Goal: Task Accomplishment & Management: Use online tool/utility

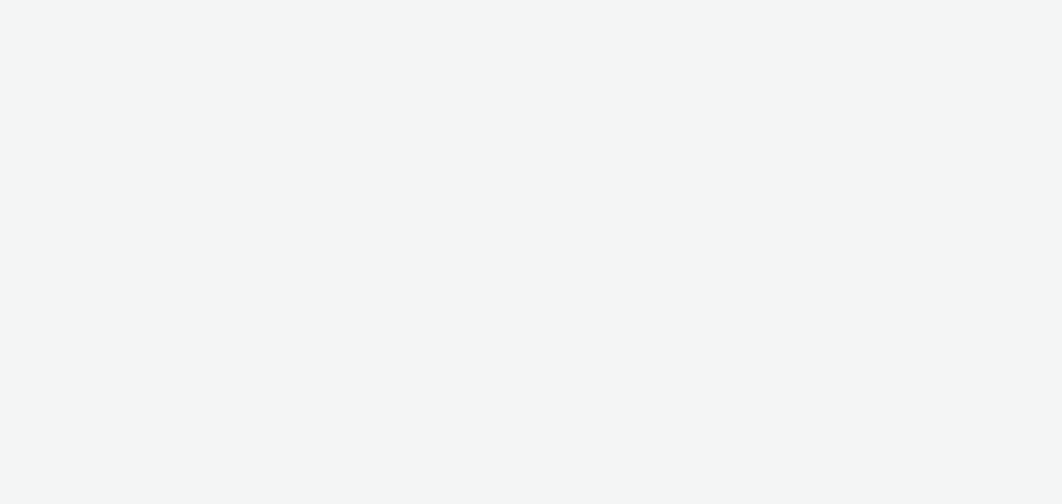
select select "a1548b1e-0fde-418e-992c-2e089afb3761"
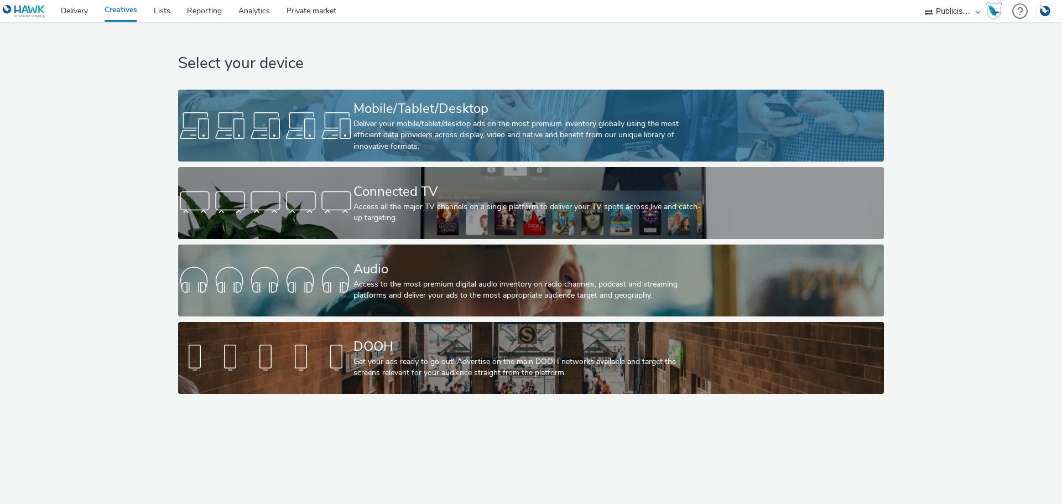
click at [451, 126] on div "Deliver your mobile/tablet/desktop ads on the most premium inventory globally u…" at bounding box center [529, 135] width 351 height 34
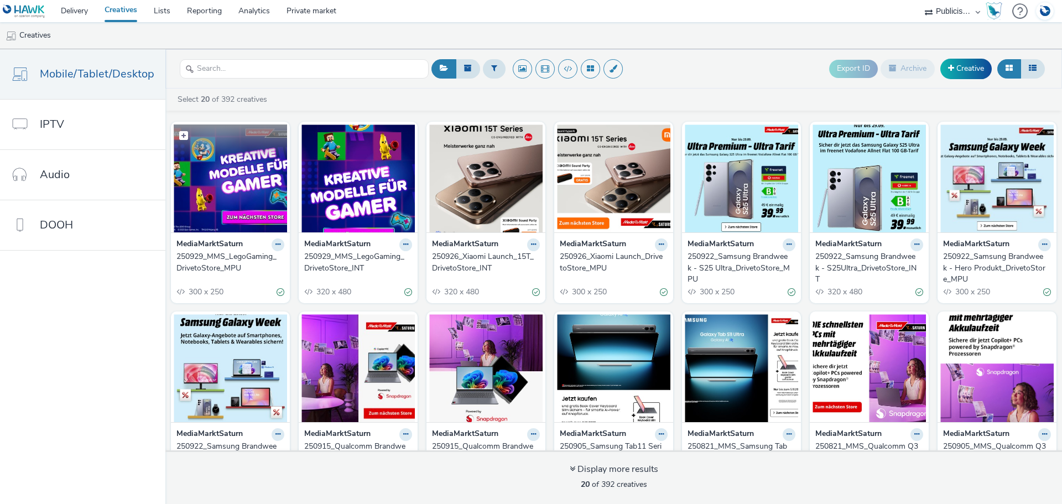
click at [229, 198] on img at bounding box center [230, 178] width 113 height 108
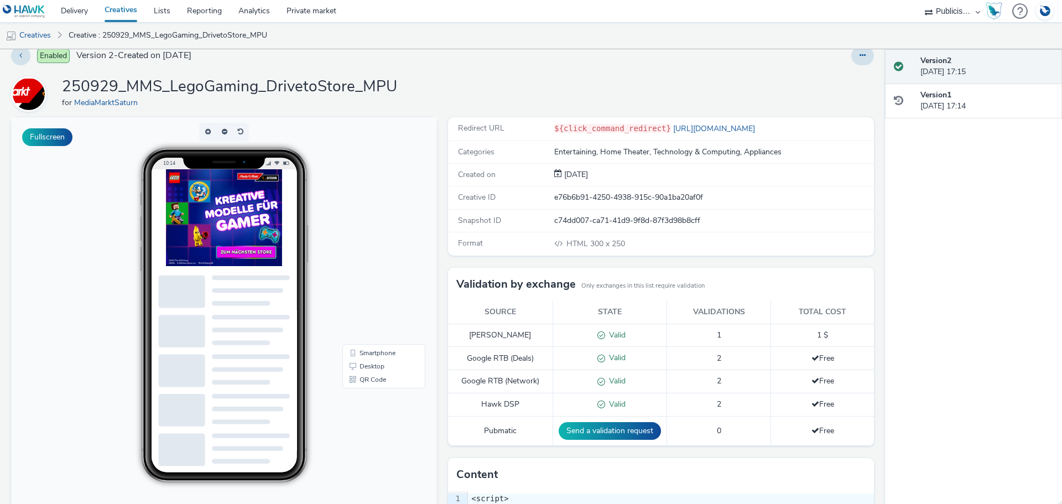
scroll to position [13, 0]
click at [288, 287] on img at bounding box center [249, 239] width 166 height 138
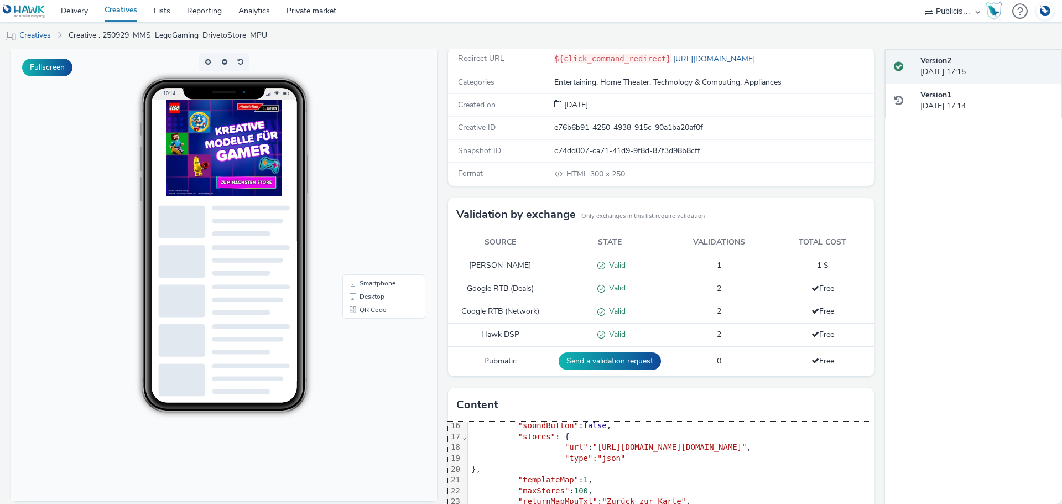
scroll to position [69, 0]
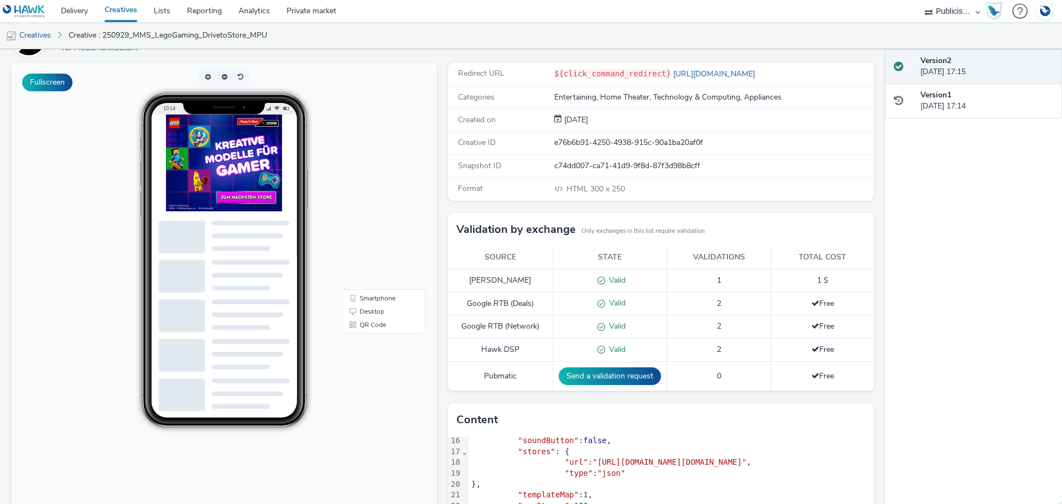
click at [276, 234] on img at bounding box center [249, 184] width 166 height 138
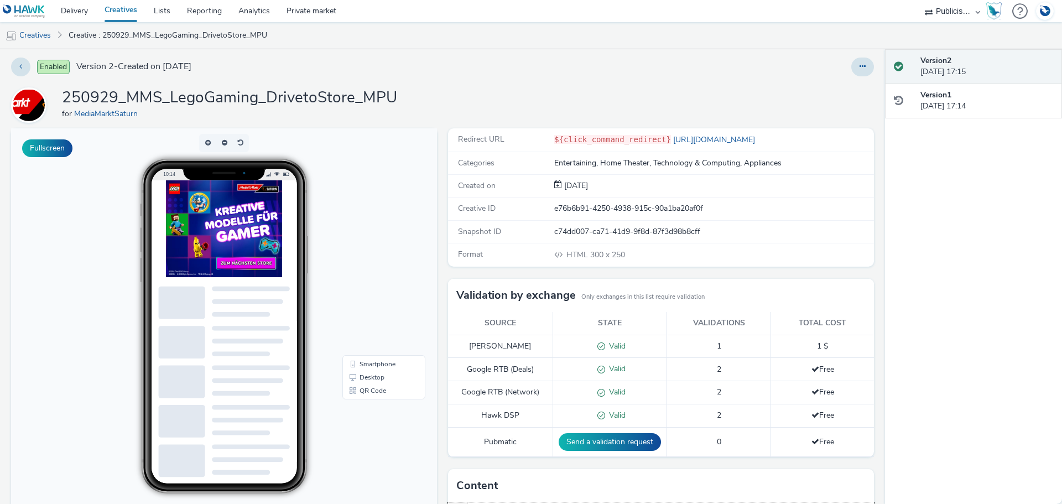
scroll to position [0, 0]
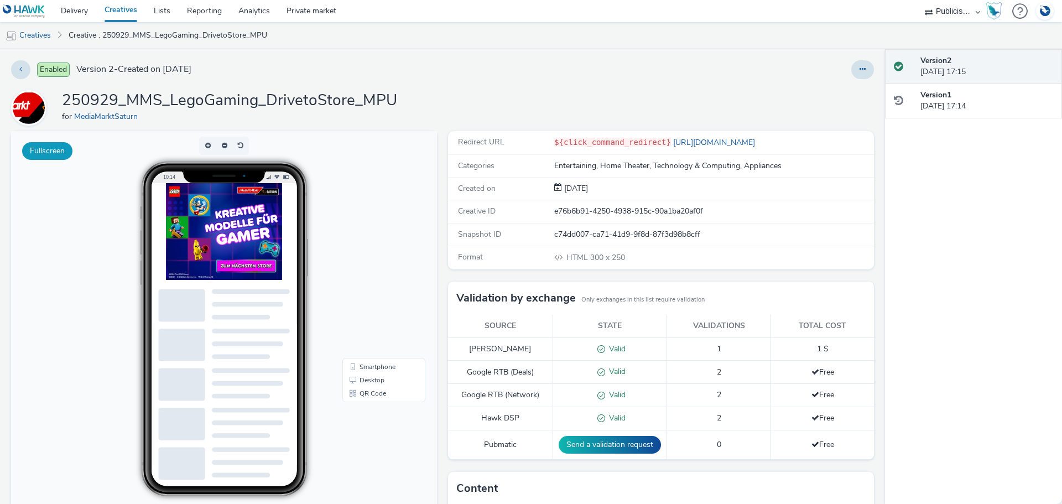
click at [58, 152] on button "Fullscreen" at bounding box center [47, 151] width 50 height 18
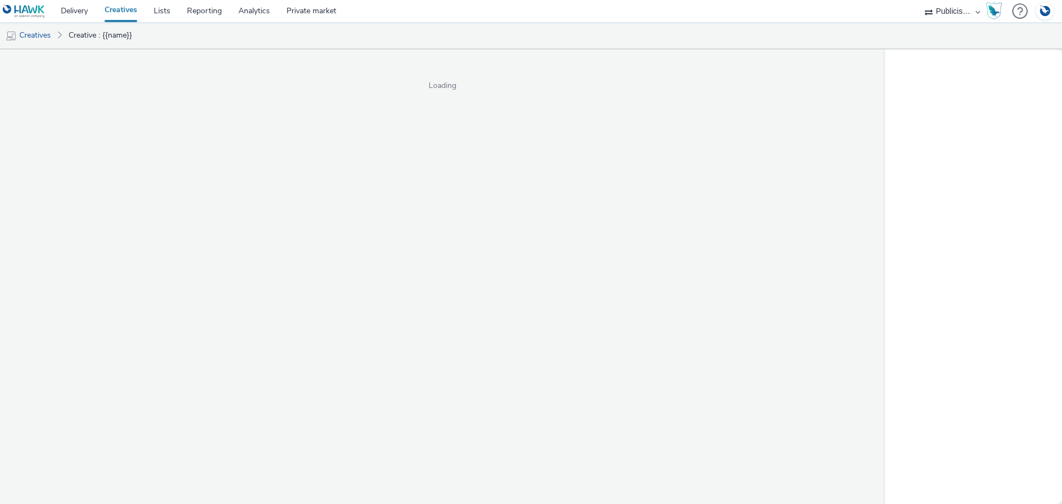
select select "a1548b1e-0fde-418e-992c-2e089afb3761"
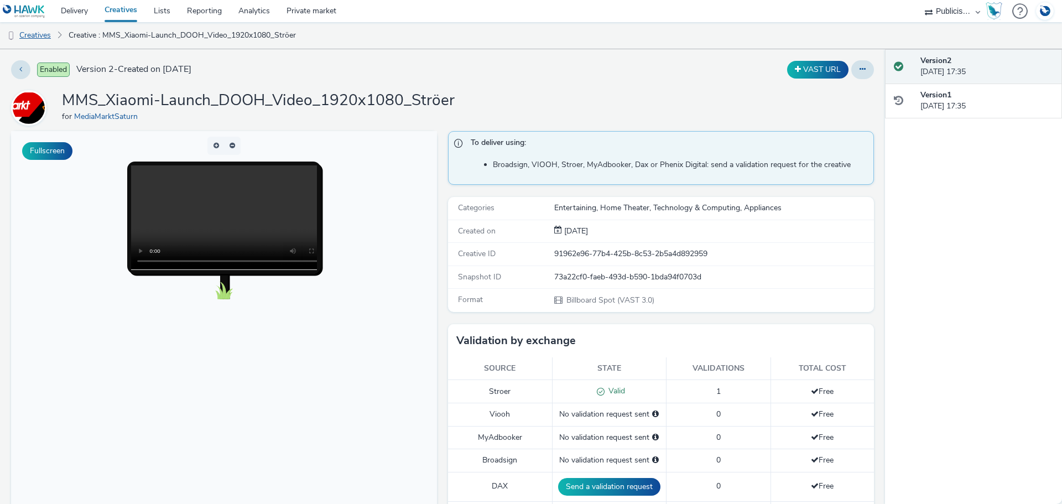
click at [38, 35] on link "Creatives" at bounding box center [28, 35] width 56 height 27
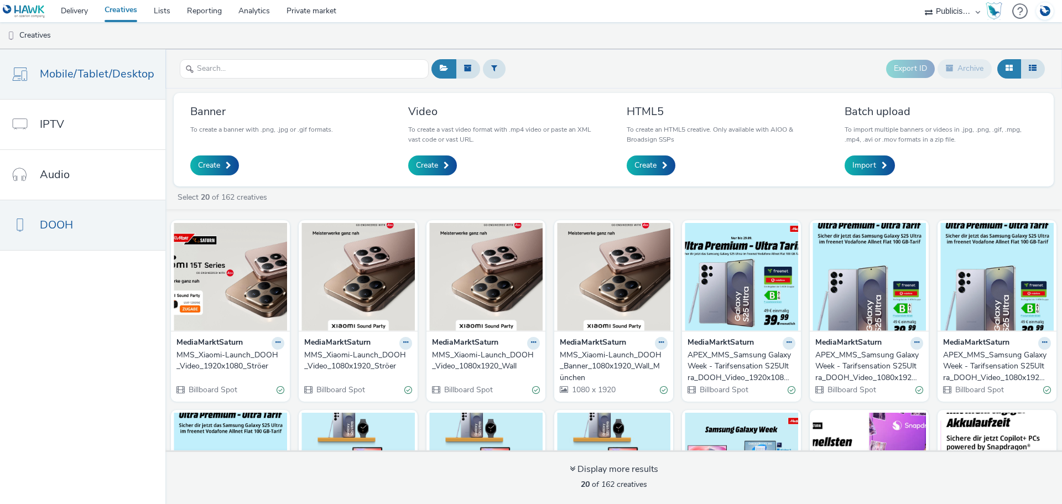
click at [105, 77] on span "Mobile/Tablet/Desktop" at bounding box center [97, 74] width 115 height 16
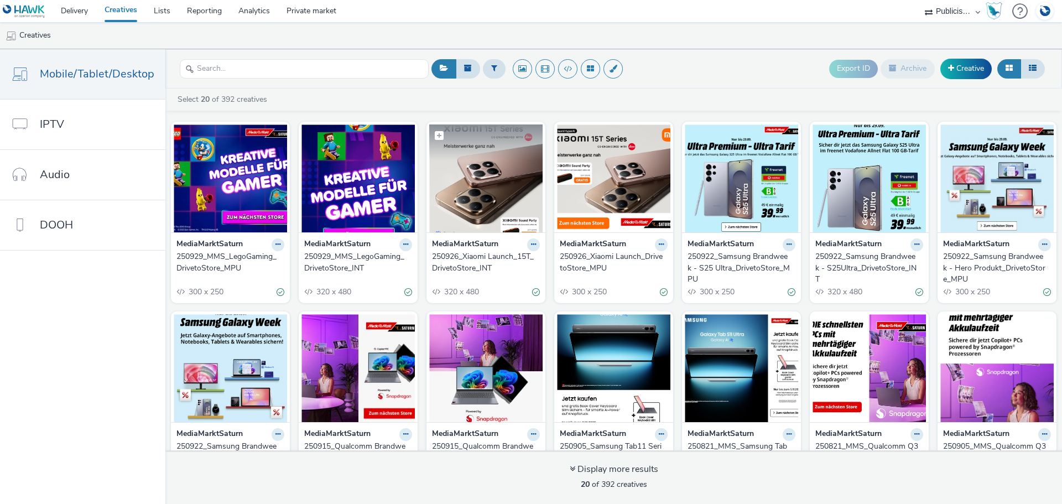
click at [474, 178] on img at bounding box center [485, 178] width 113 height 108
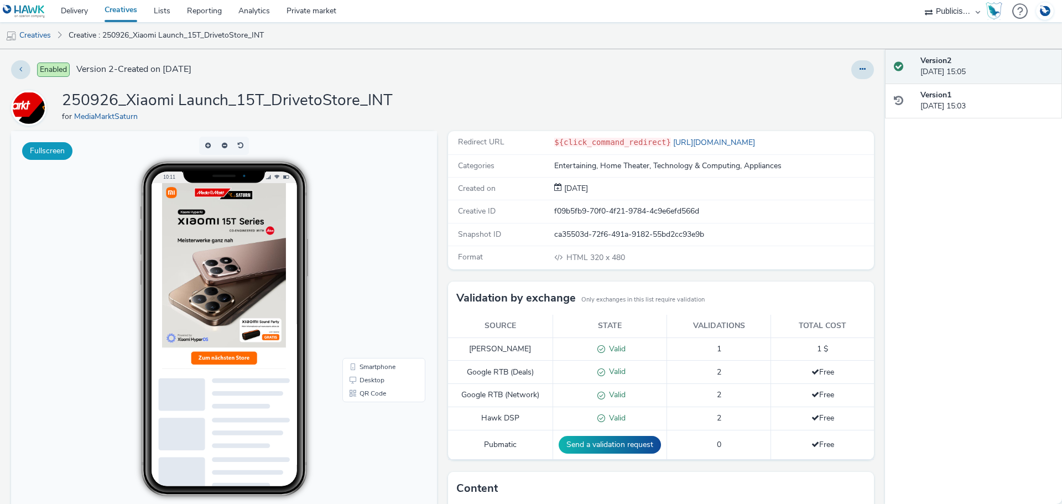
click at [56, 147] on button "Fullscreen" at bounding box center [47, 151] width 50 height 18
click at [65, 146] on button "Fullscreen" at bounding box center [47, 151] width 50 height 18
click at [272, 435] on img at bounding box center [250, 316] width 177 height 266
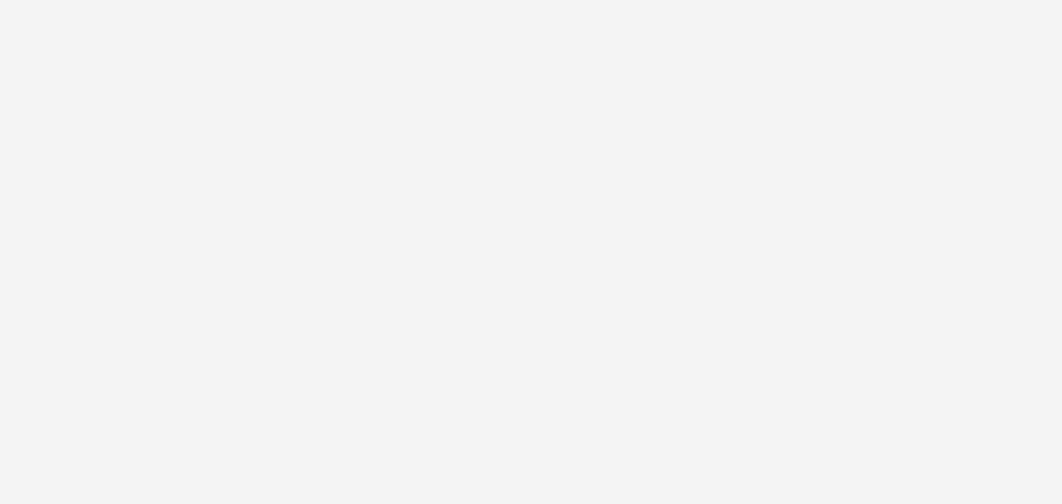
select select "a1548b1e-0fde-418e-992c-2e089afb3761"
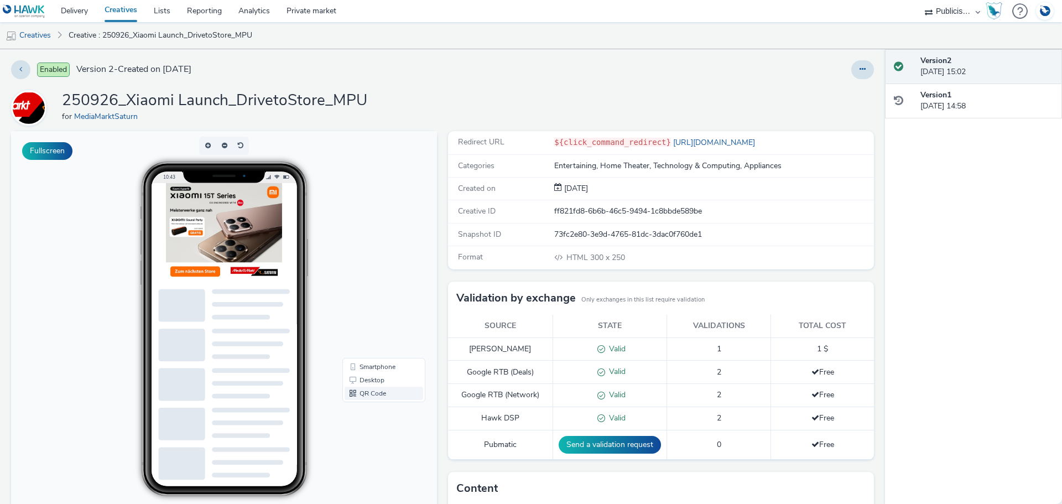
click at [376, 393] on link "QR Code" at bounding box center [384, 393] width 79 height 13
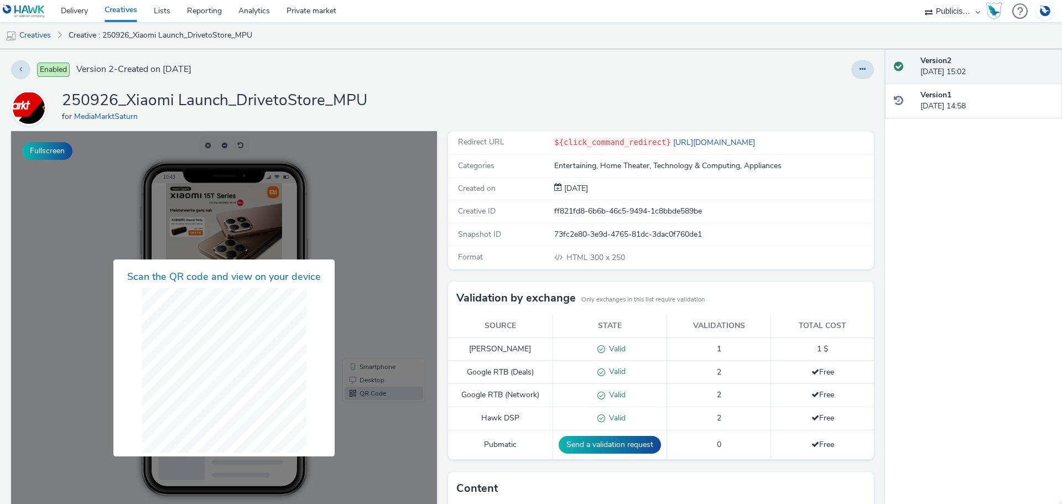
click at [475, 102] on div "250926_Xiaomi Launch_DrivetoStore_MPU for MediaMarktSaturn" at bounding box center [442, 107] width 863 height 35
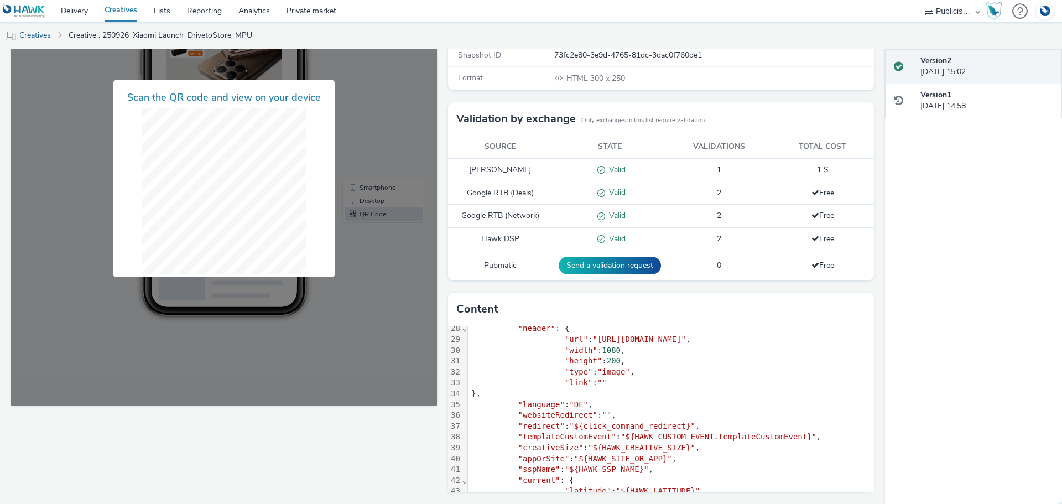
scroll to position [378, 0]
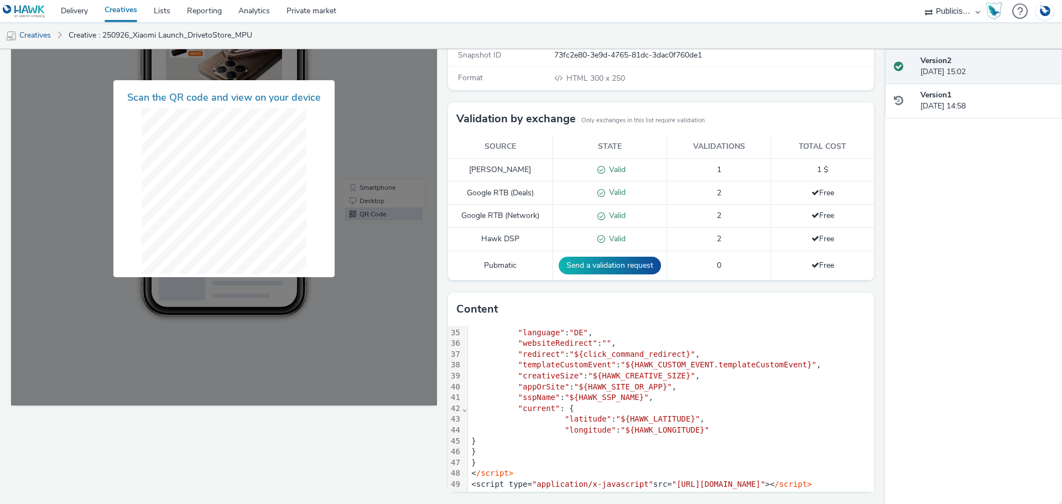
click at [284, 443] on div "Fullscreen" at bounding box center [227, 228] width 432 height 553
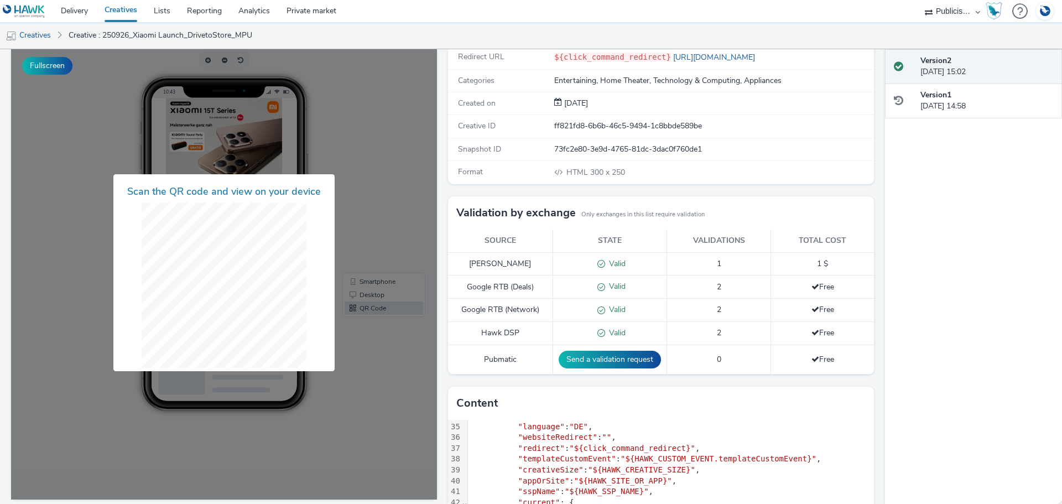
scroll to position [0, 0]
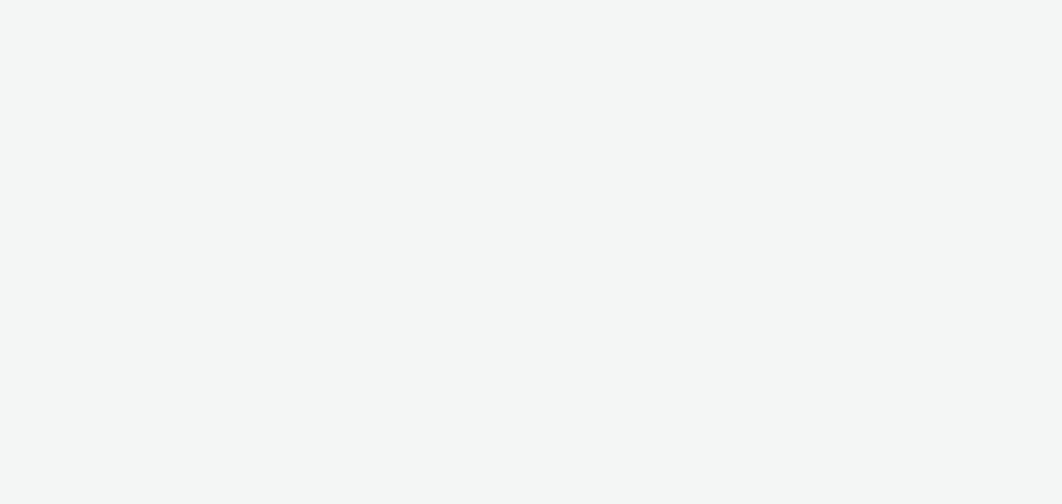
select select "a1548b1e-0fde-418e-992c-2e089afb3761"
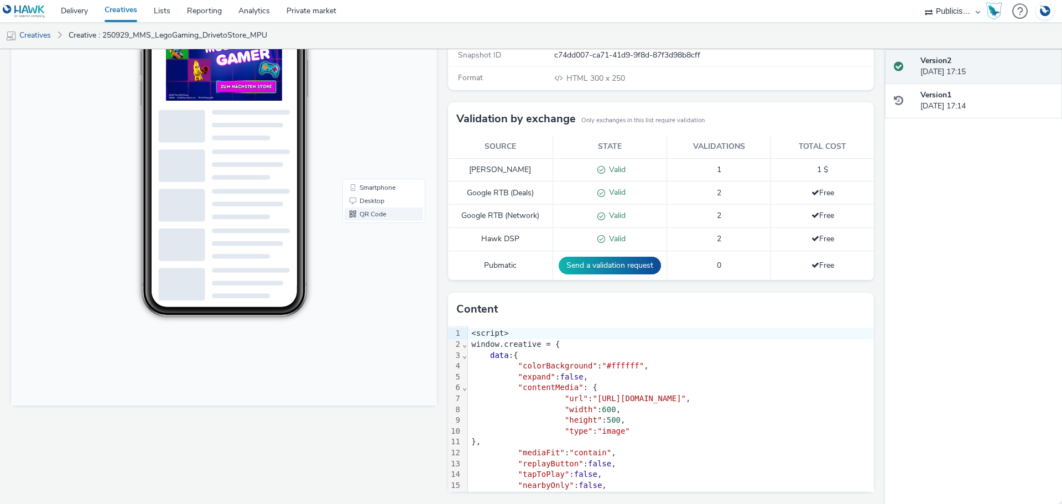
click at [361, 216] on link "QR Code" at bounding box center [384, 214] width 79 height 13
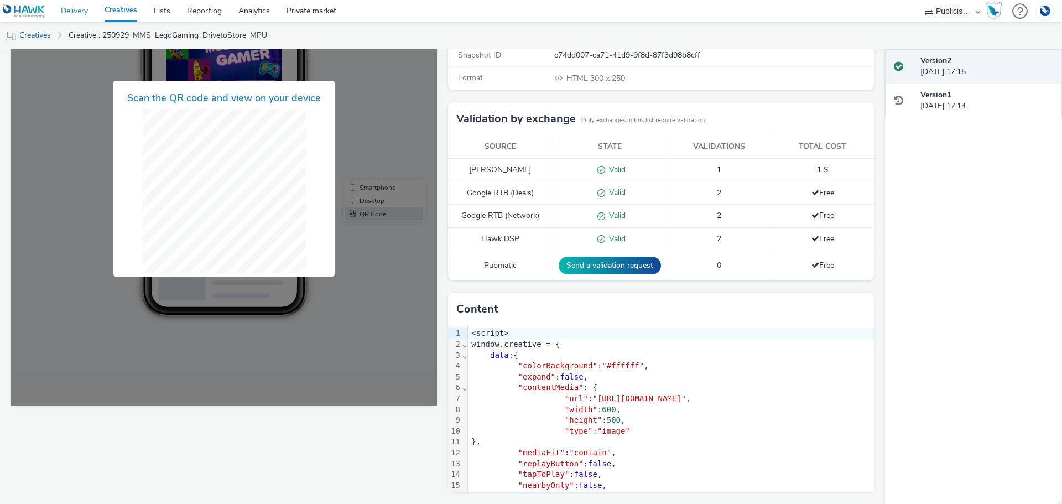
click at [75, 10] on link "Delivery" at bounding box center [75, 11] width 44 height 22
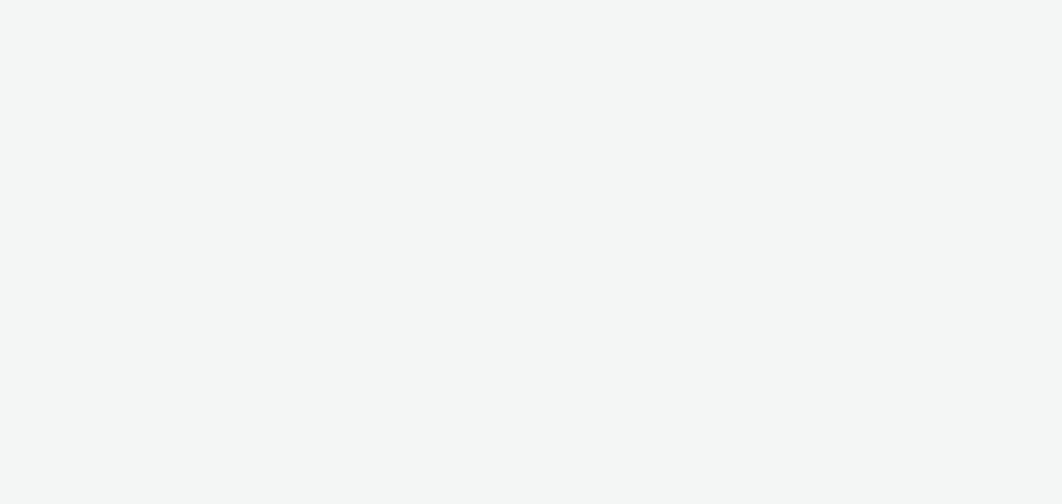
select select "a1548b1e-0fde-418e-992c-2e089afb3761"
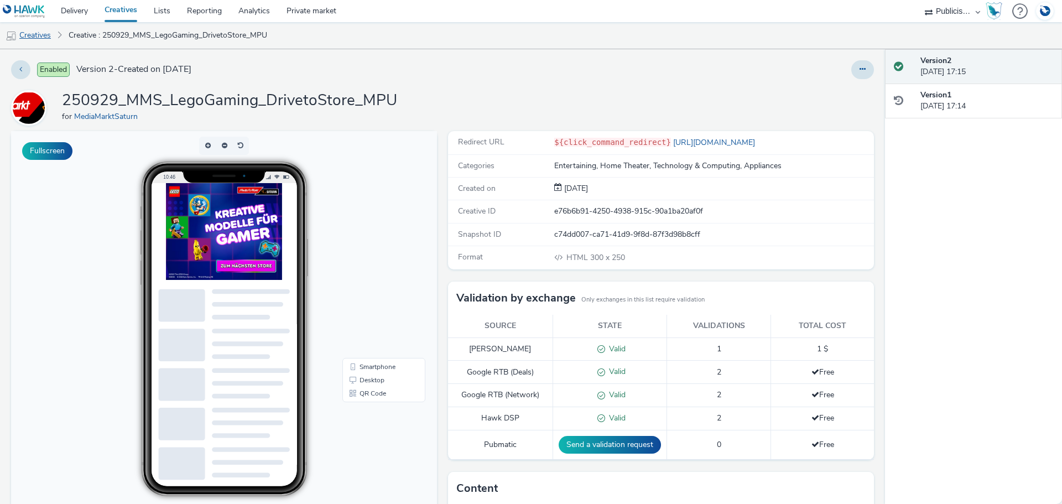
click at [47, 37] on link "Creatives" at bounding box center [28, 35] width 56 height 27
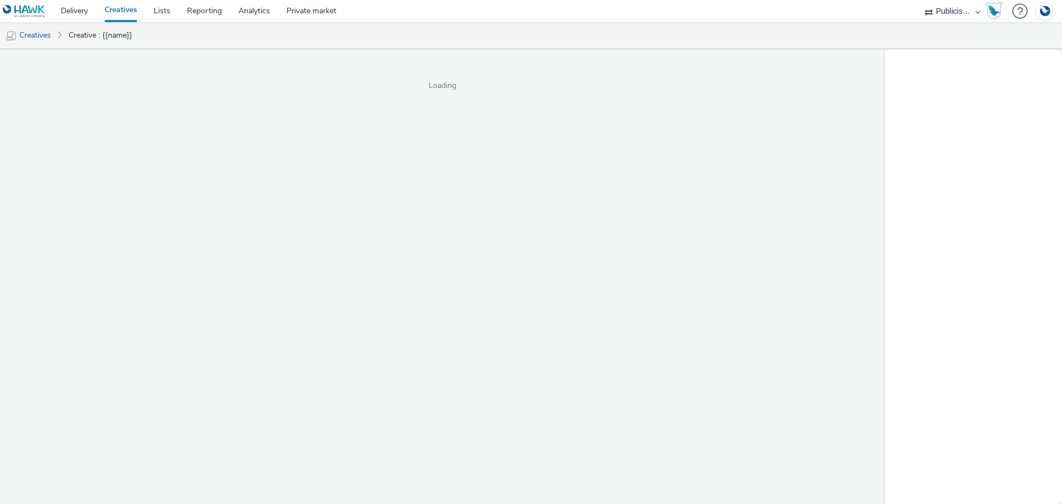
select select "a1548b1e-0fde-418e-992c-2e089afb3761"
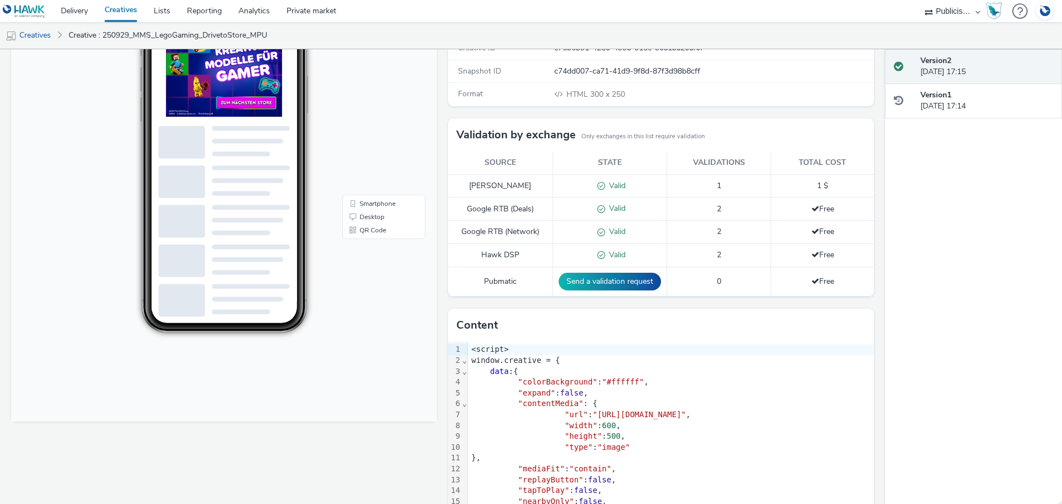
scroll to position [179, 0]
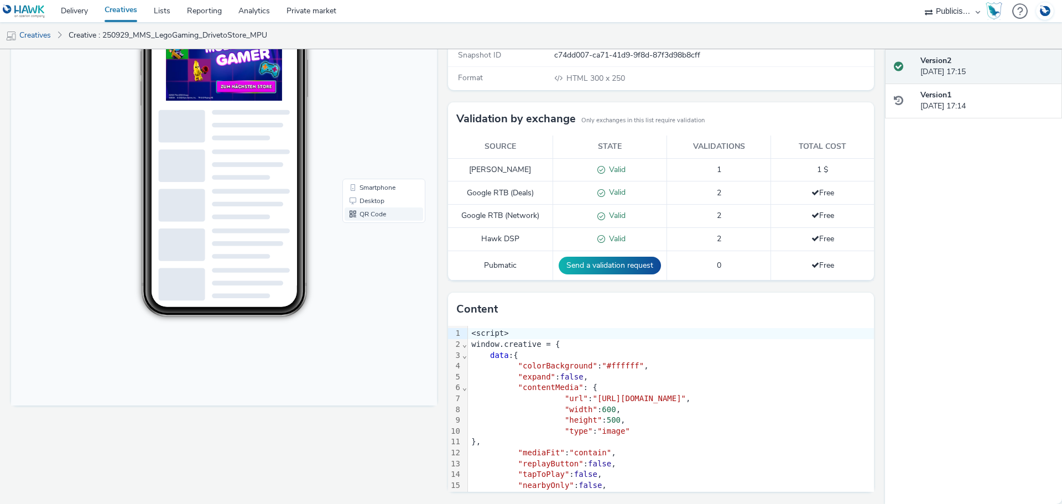
click at [367, 215] on link "QR Code" at bounding box center [384, 214] width 79 height 13
